Goal: Check status: Check status

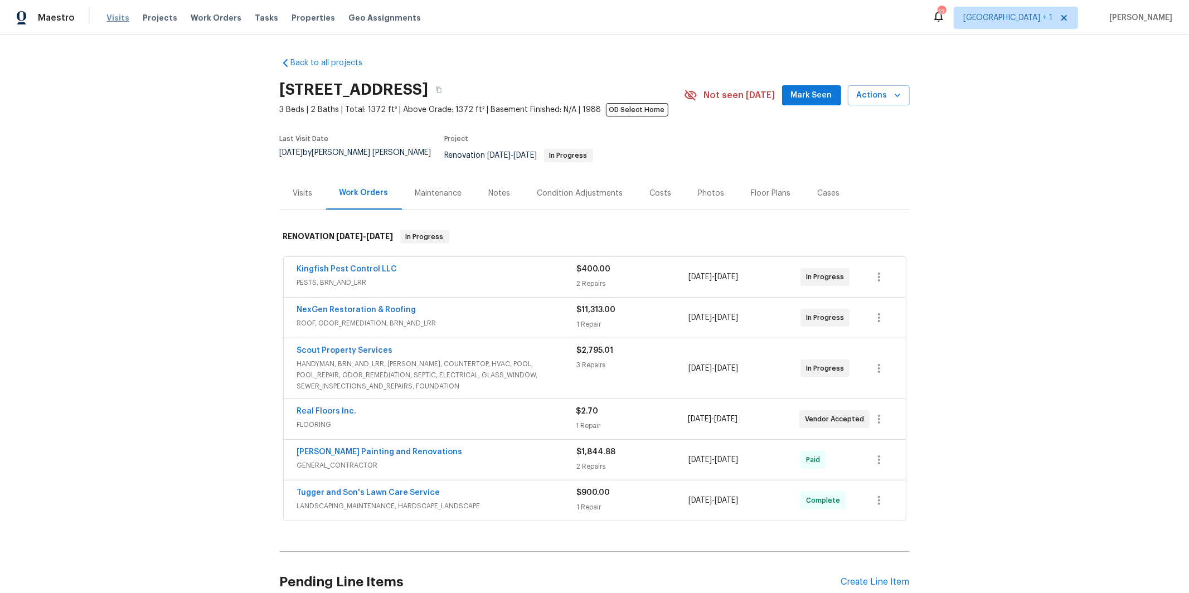
click at [120, 20] on span "Visits" at bounding box center [117, 17] width 23 height 11
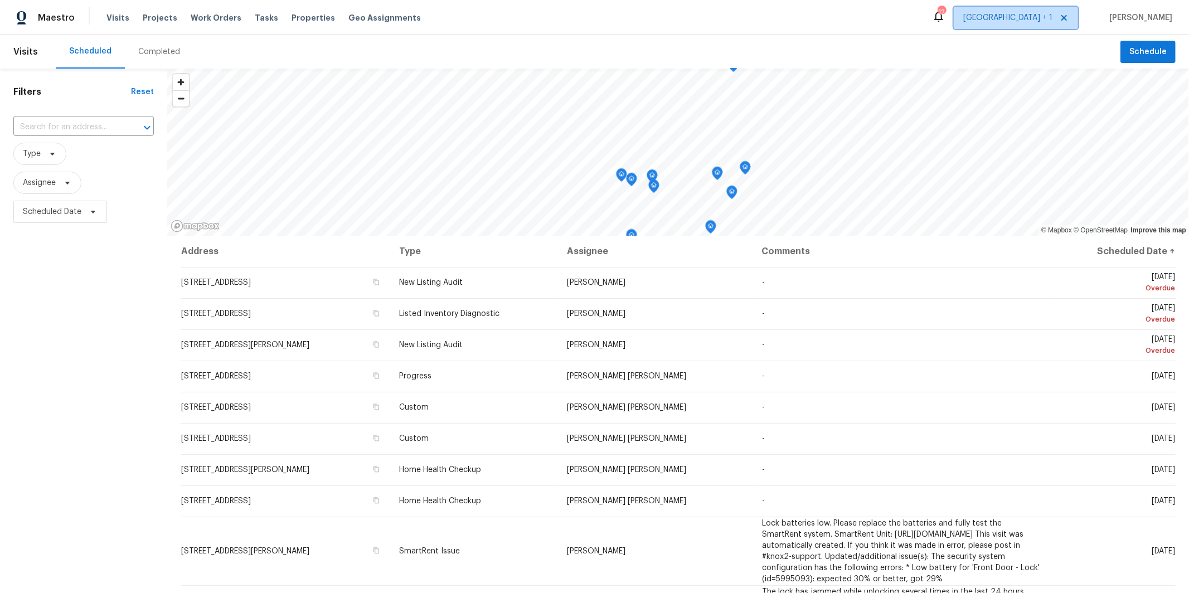
click at [1053, 15] on span "[GEOGRAPHIC_DATA] + 1" at bounding box center [1007, 17] width 89 height 11
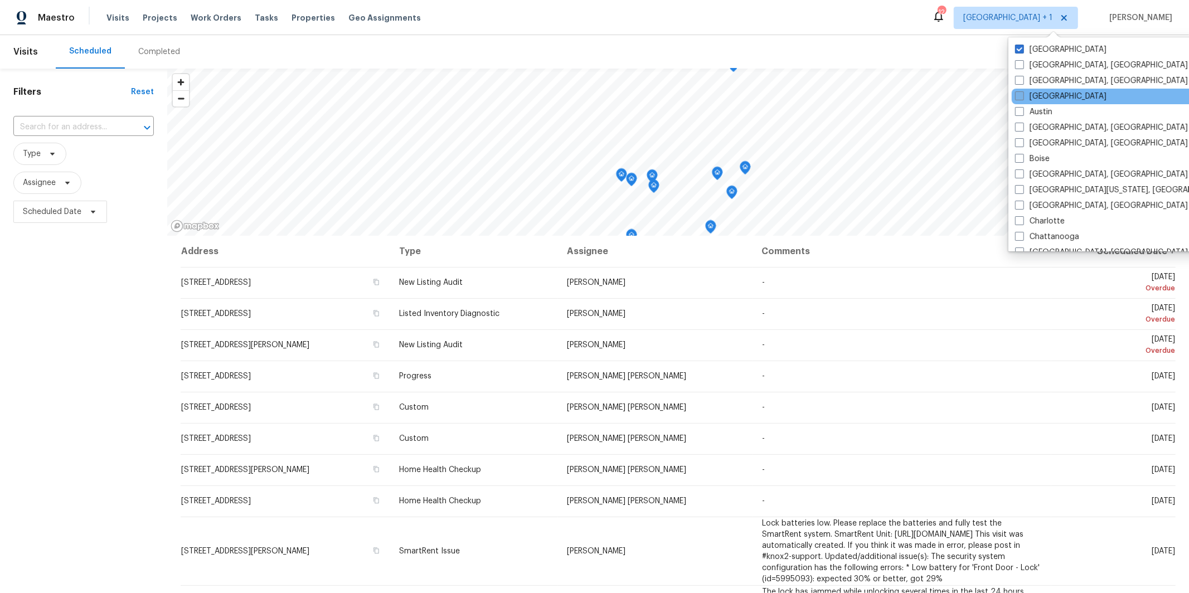
click at [1024, 98] on label "[GEOGRAPHIC_DATA]" at bounding box center [1060, 96] width 91 height 11
click at [1023, 98] on input "[GEOGRAPHIC_DATA]" at bounding box center [1018, 94] width 7 height 7
checkbox input "true"
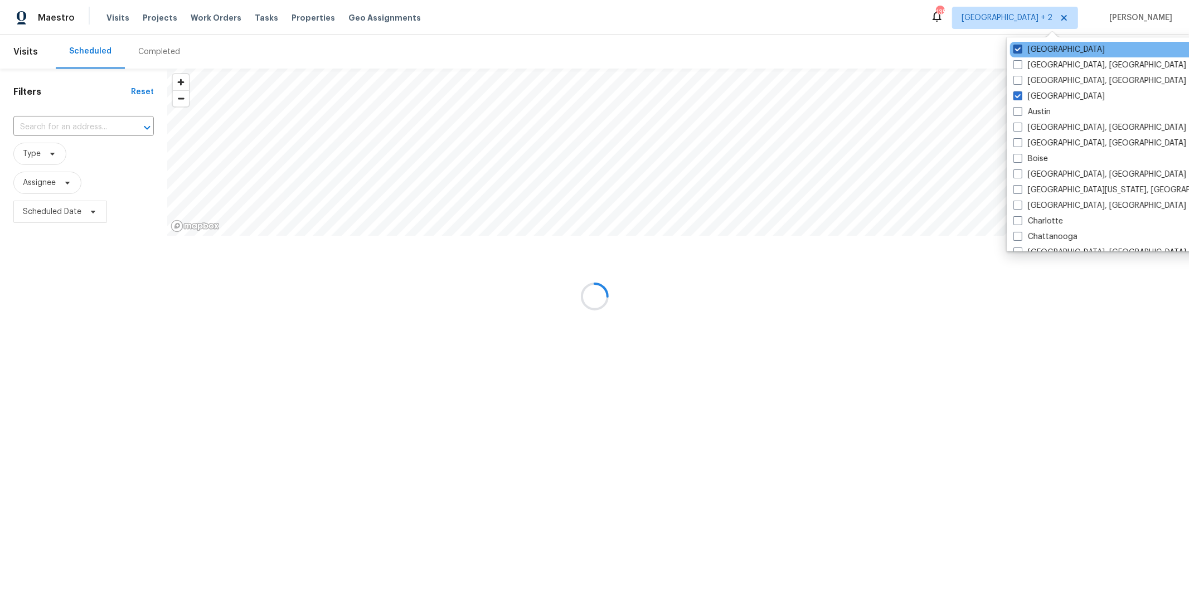
click at [1018, 50] on span at bounding box center [1018, 49] width 9 height 9
click at [1018, 50] on input "[GEOGRAPHIC_DATA]" at bounding box center [1017, 47] width 7 height 7
checkbox input "false"
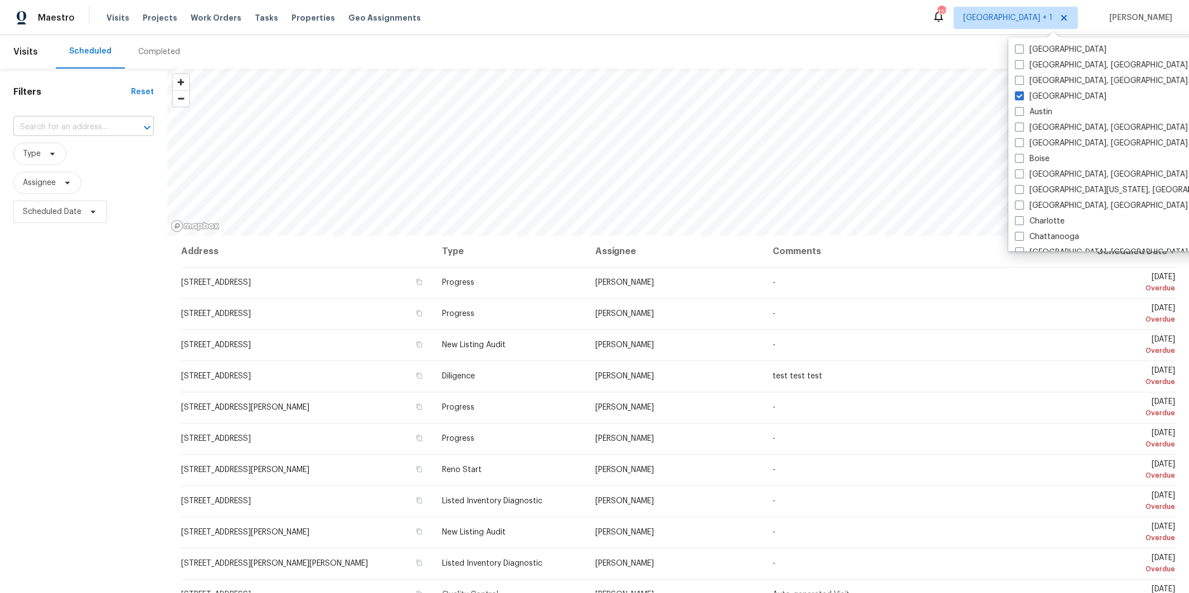
click at [83, 122] on input "text" at bounding box center [67, 127] width 109 height 17
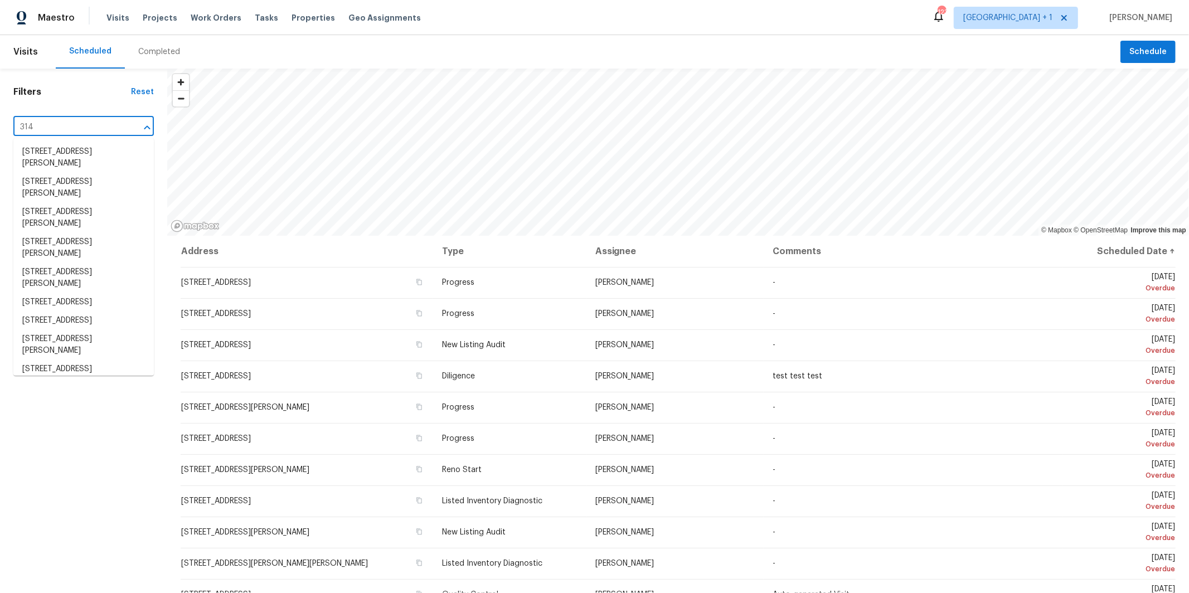
type input "314 j"
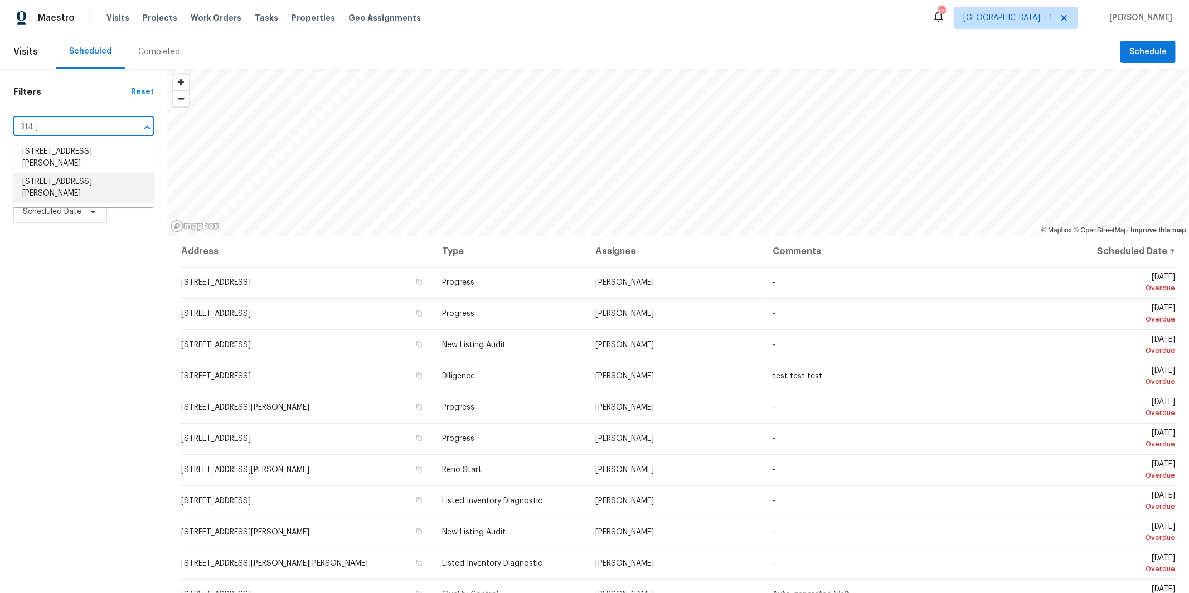
click at [73, 176] on li "[STREET_ADDRESS][PERSON_NAME]" at bounding box center [83, 188] width 141 height 30
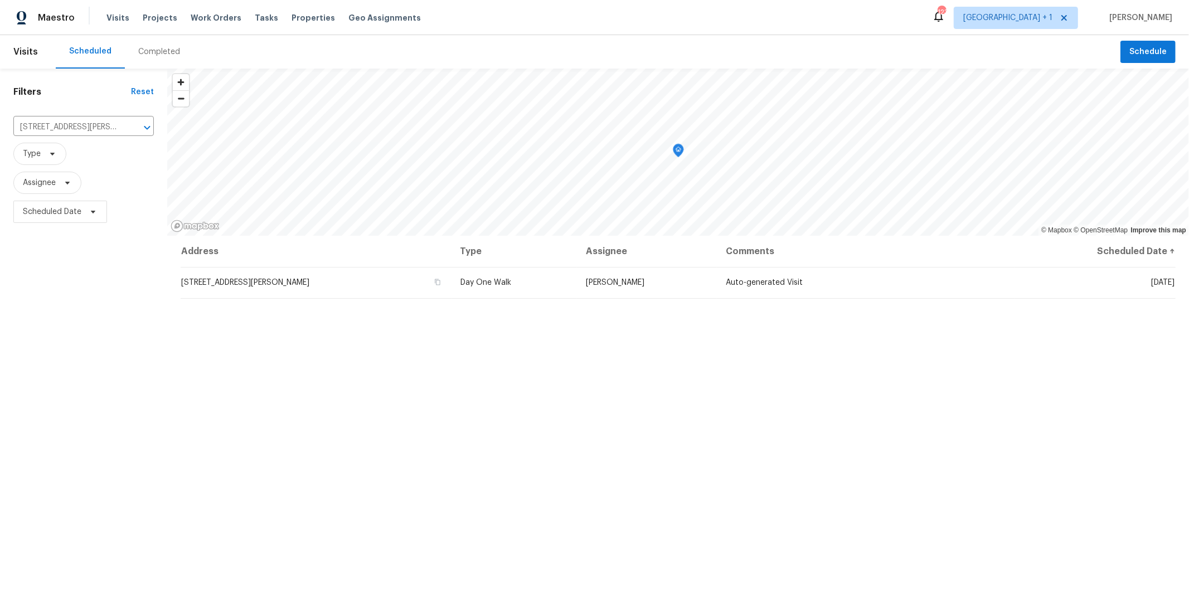
click at [146, 49] on div "Completed" at bounding box center [159, 51] width 42 height 11
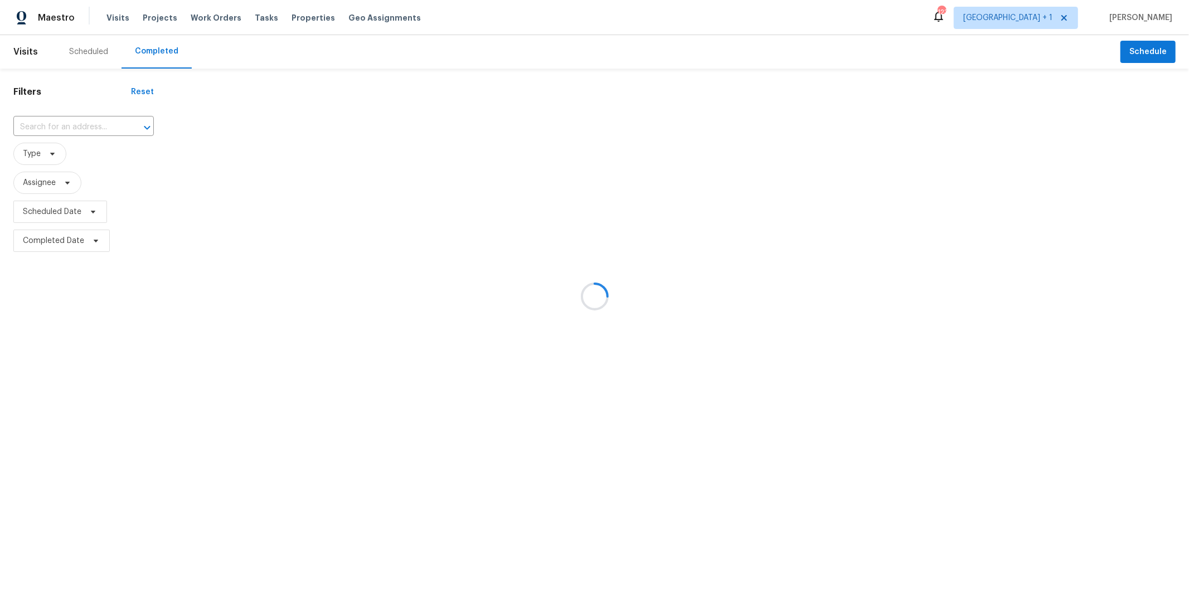
click at [70, 127] on div at bounding box center [594, 296] width 1189 height 593
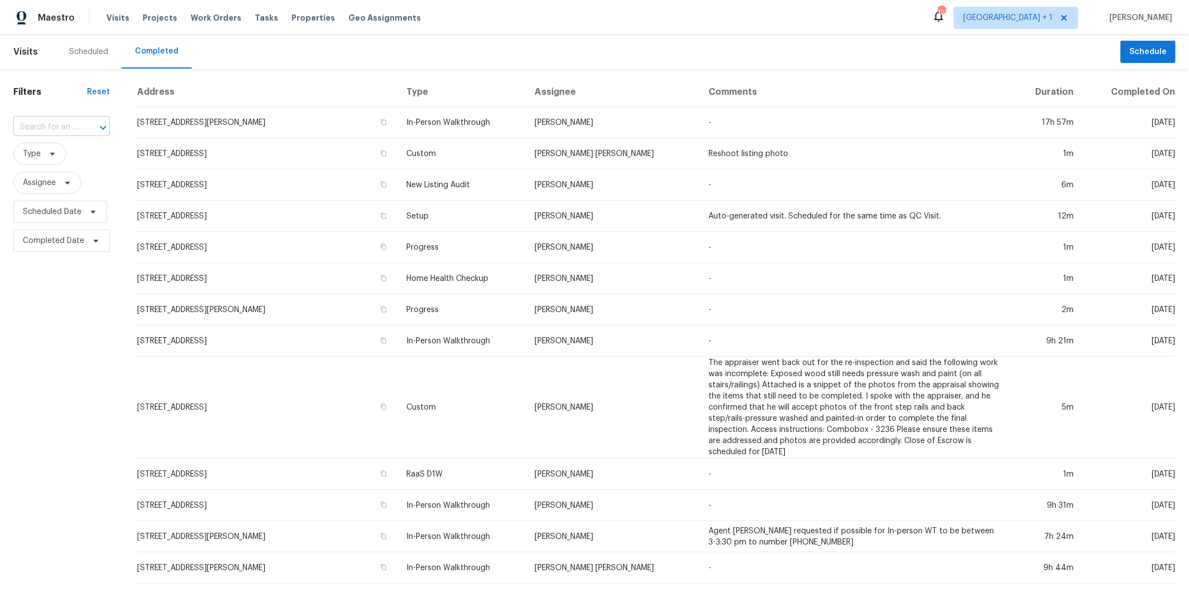
click at [76, 127] on input "text" at bounding box center [45, 127] width 65 height 17
type input "314 ja"
click at [49, 184] on li "[STREET_ADDRESS][PERSON_NAME]" at bounding box center [60, 188] width 95 height 30
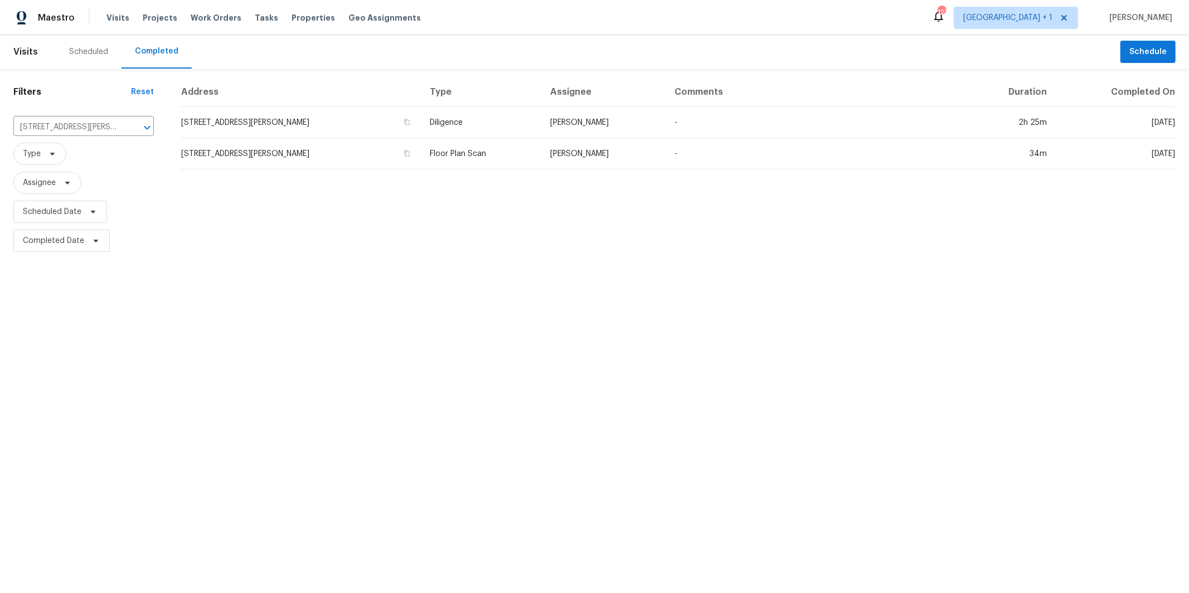
click at [298, 126] on td "[STREET_ADDRESS][PERSON_NAME]" at bounding box center [301, 122] width 240 height 31
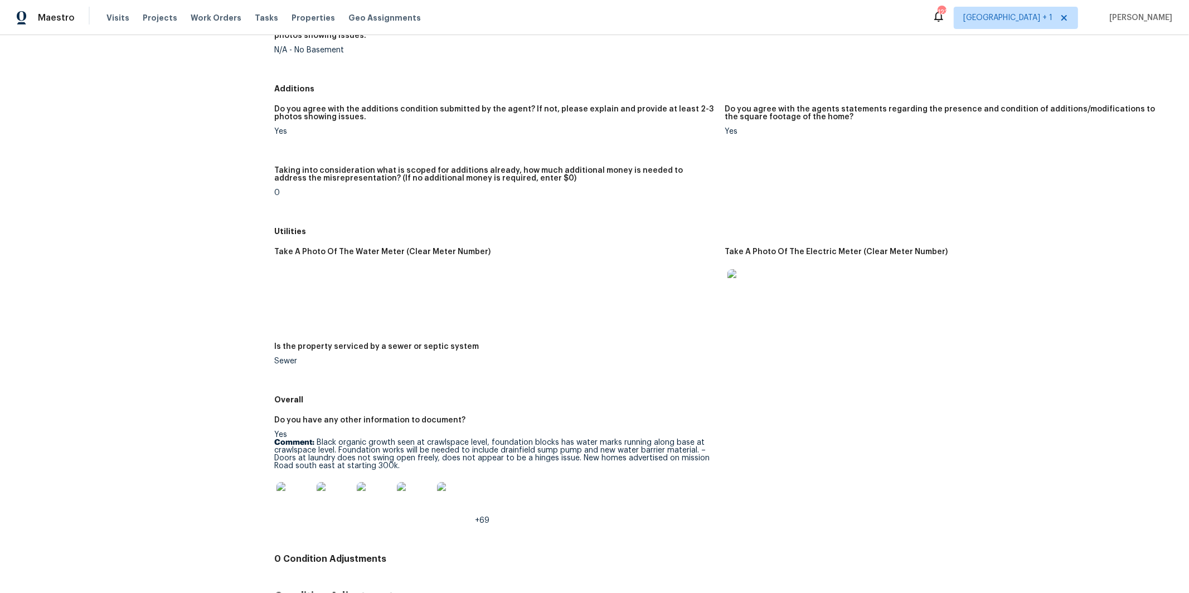
scroll to position [1295, 0]
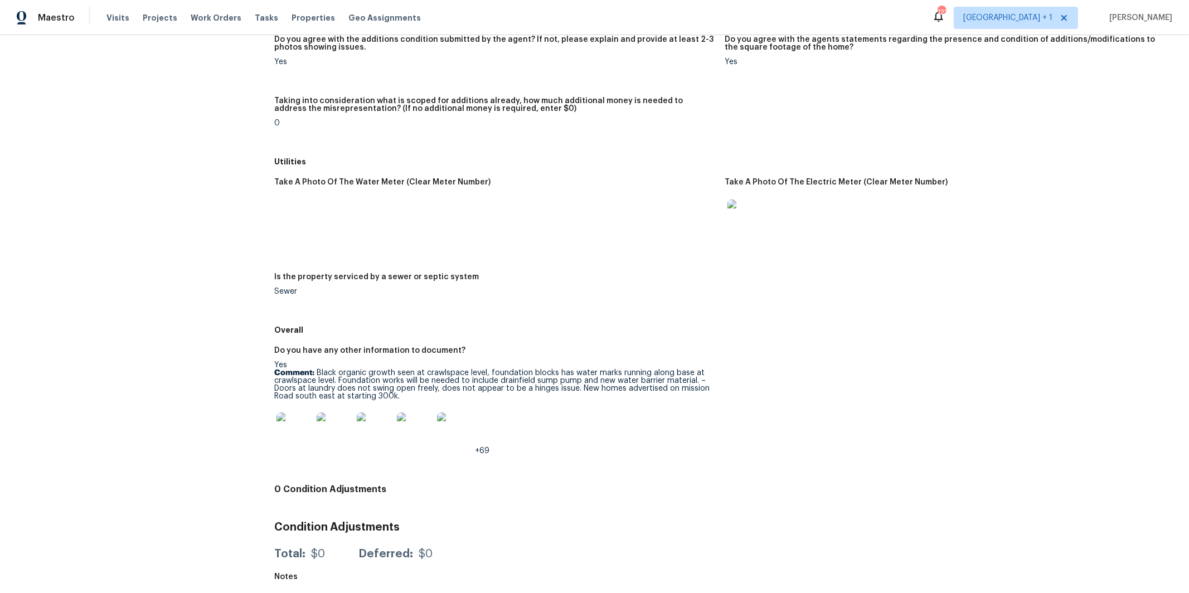
drag, startPoint x: 420, startPoint y: 374, endPoint x: 432, endPoint y: 374, distance: 11.7
click at [420, 374] on p "Comment: Black organic growth seen at crawlspace level, foundation blocks has w…" at bounding box center [495, 384] width 442 height 31
click at [306, 429] on img at bounding box center [295, 431] width 36 height 36
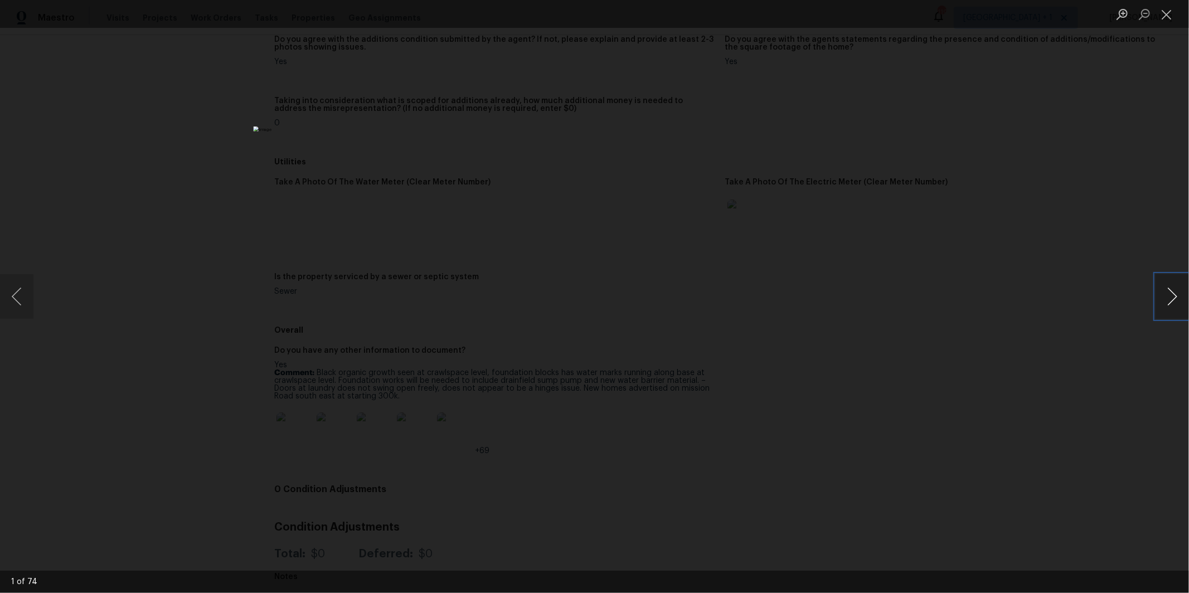
click at [1166, 304] on button "Next image" at bounding box center [1172, 296] width 33 height 45
click at [1173, 301] on button "Next image" at bounding box center [1172, 296] width 33 height 45
click at [1175, 298] on button "Next image" at bounding box center [1172, 296] width 33 height 45
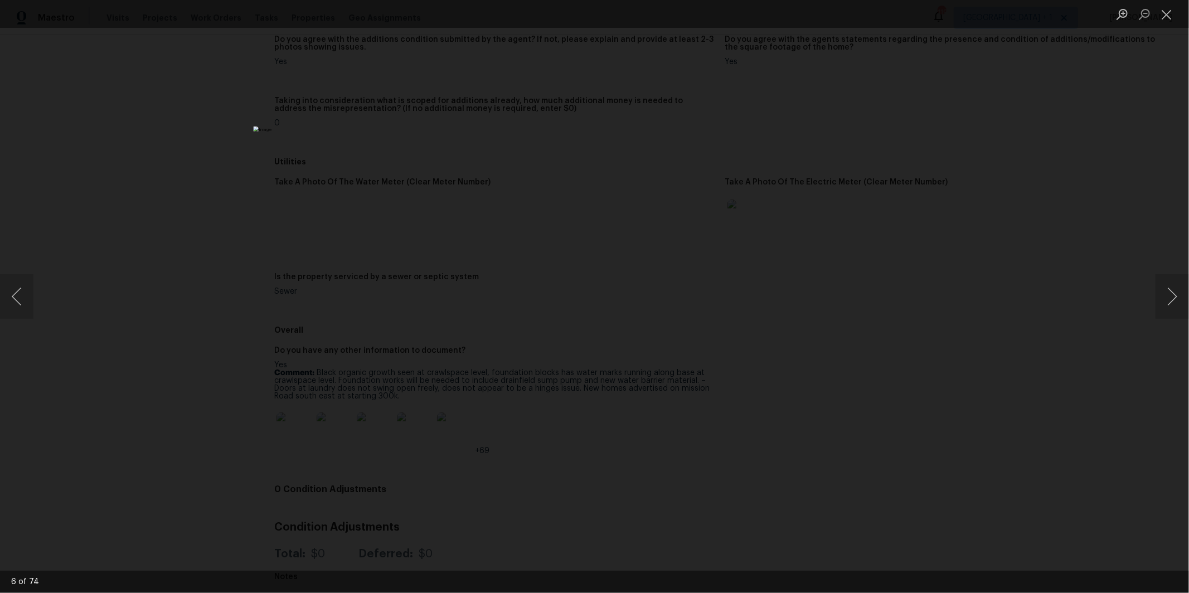
click at [914, 393] on div "Lightbox" at bounding box center [594, 296] width 1189 height 593
